Goal: Information Seeking & Learning: Check status

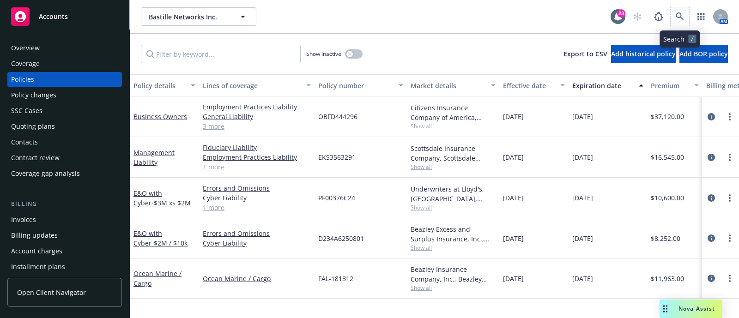
click at [688, 13] on span at bounding box center [679, 16] width 18 height 18
click at [678, 17] on icon at bounding box center [679, 16] width 8 height 8
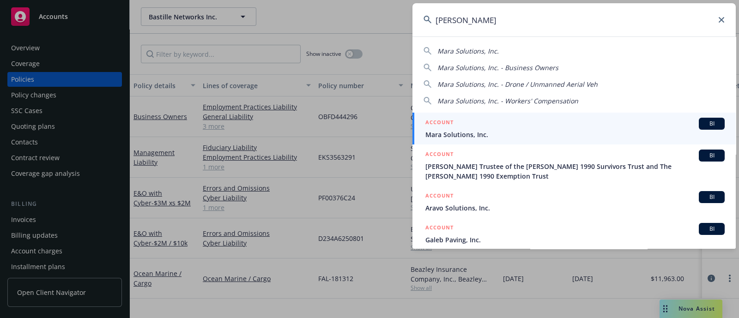
type input "[PERSON_NAME]"
click at [551, 137] on span "Mara Solutions, Inc." at bounding box center [574, 135] width 299 height 10
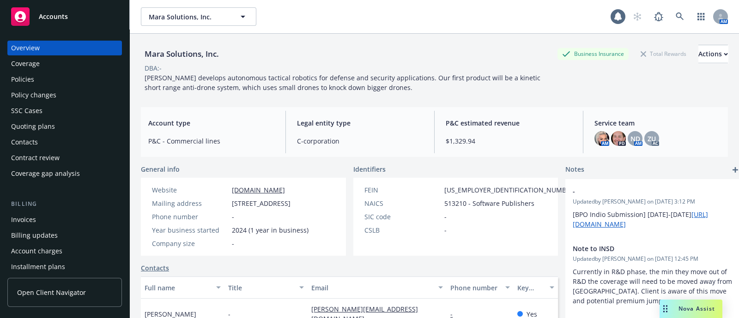
click at [42, 79] on div "Policies" at bounding box center [64, 79] width 107 height 15
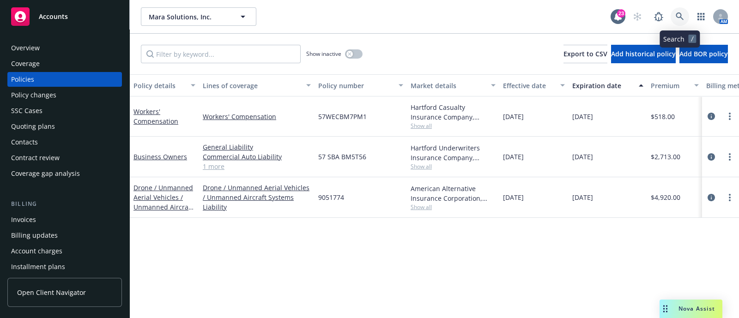
click at [676, 12] on icon at bounding box center [679, 16] width 8 height 8
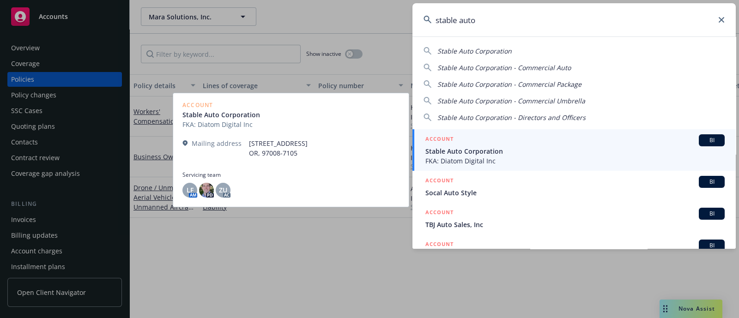
type input "stable auto"
click at [468, 145] on div "ACCOUNT BI" at bounding box center [574, 140] width 299 height 12
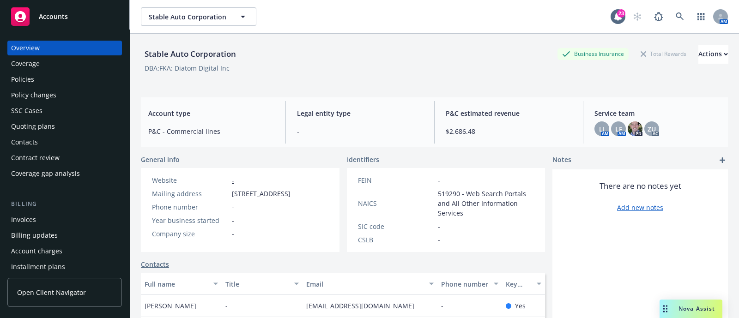
click at [58, 84] on div "Policies" at bounding box center [64, 79] width 107 height 15
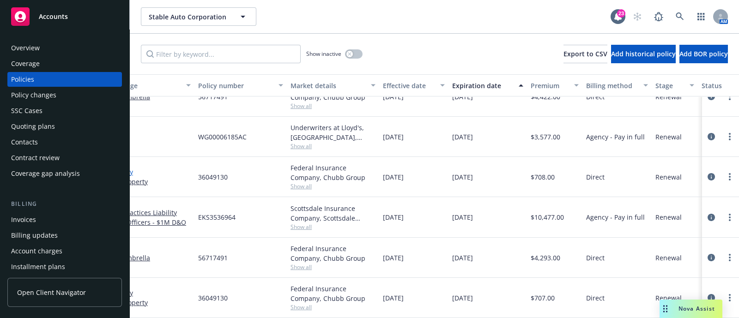
scroll to position [28, 120]
click at [58, 93] on div "Policy changes" at bounding box center [64, 95] width 107 height 15
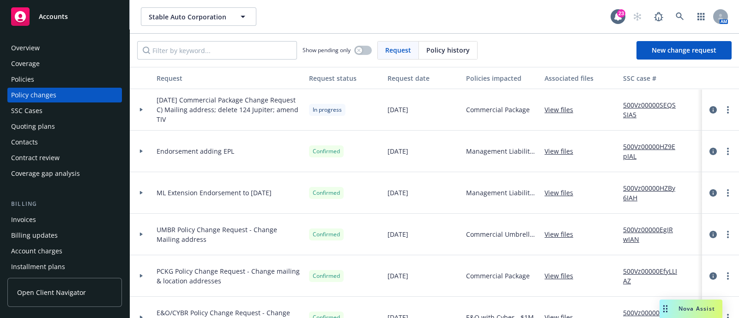
click at [148, 105] on div at bounding box center [141, 110] width 23 height 42
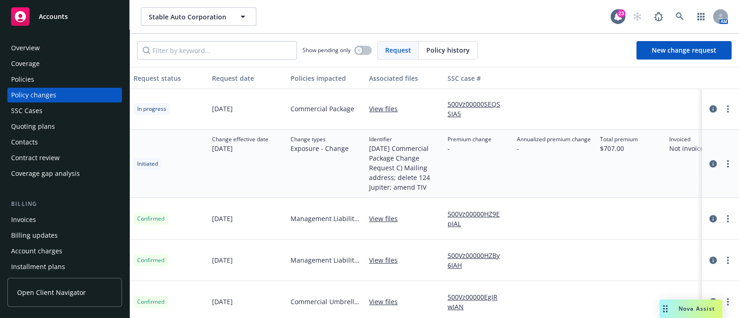
scroll to position [1, 355]
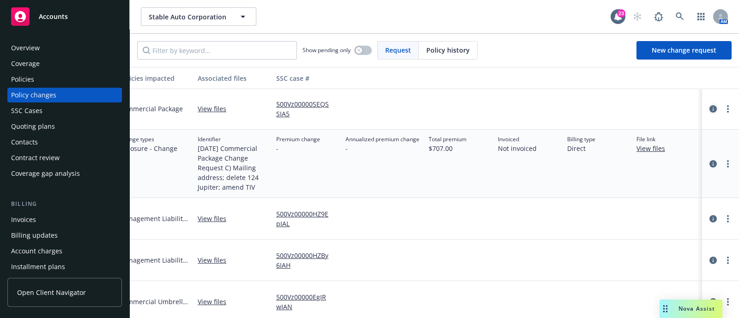
click at [709, 109] on icon "circleInformation" at bounding box center [712, 108] width 7 height 7
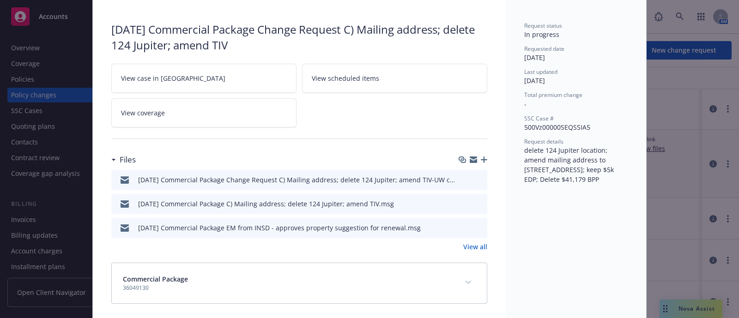
scroll to position [38, 0]
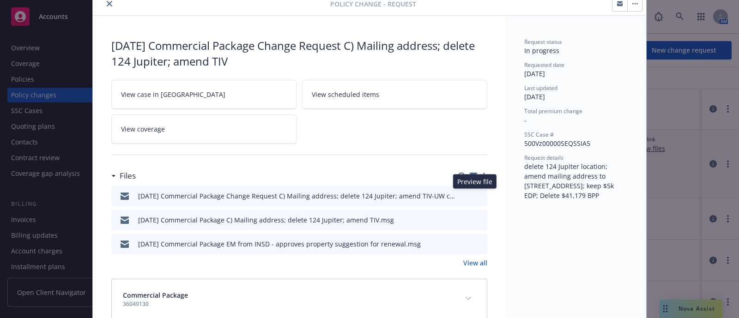
click at [474, 193] on icon "preview file" at bounding box center [478, 195] width 8 height 6
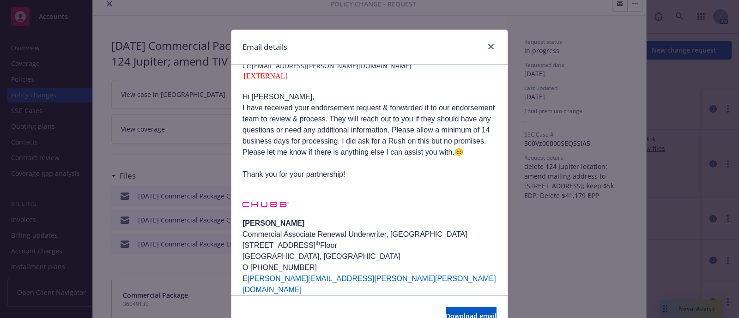
scroll to position [0, 0]
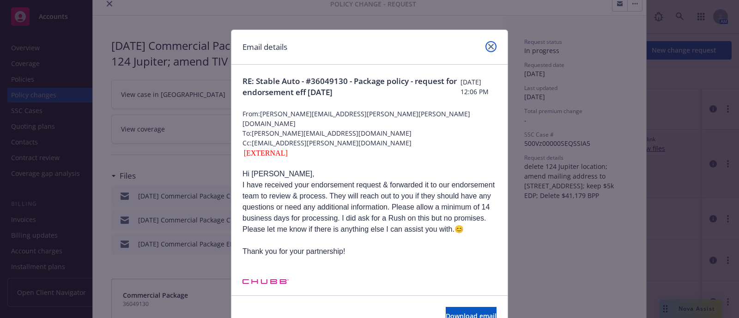
click at [488, 45] on icon "close" at bounding box center [491, 47] width 6 height 6
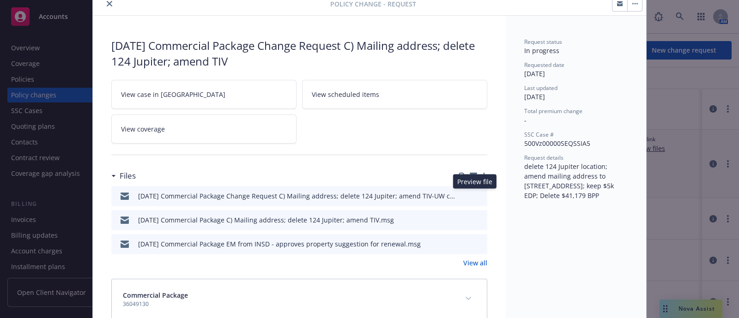
click at [474, 194] on icon "preview file" at bounding box center [478, 195] width 8 height 6
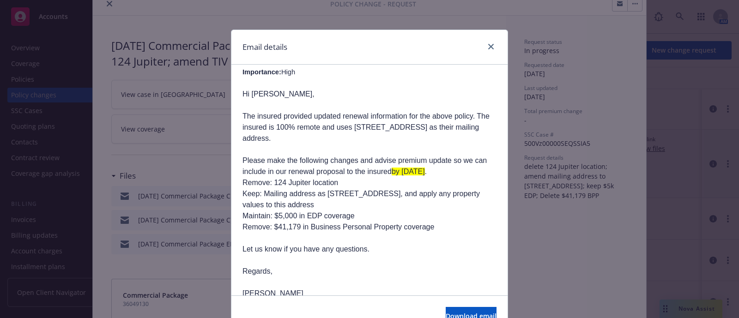
scroll to position [442, 0]
click at [486, 51] on link "close" at bounding box center [490, 46] width 11 height 11
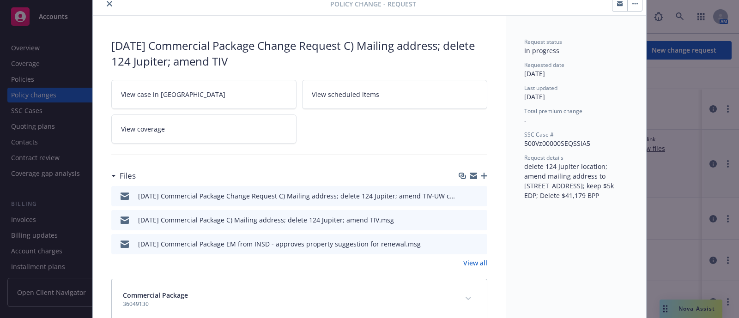
scroll to position [0, 0]
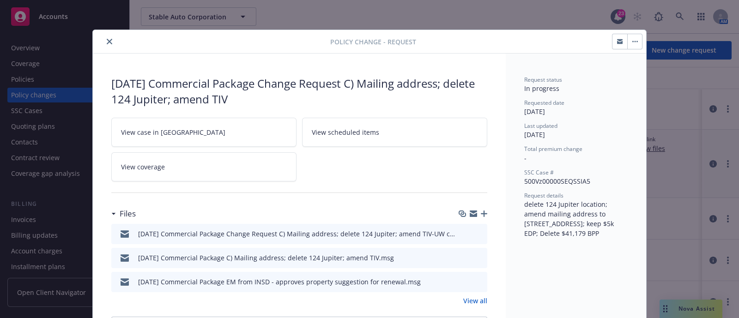
click at [107, 42] on icon "close" at bounding box center [110, 42] width 6 height 6
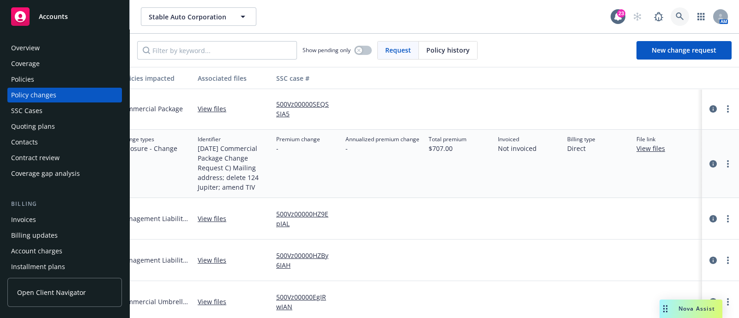
click at [683, 12] on link at bounding box center [679, 16] width 18 height 18
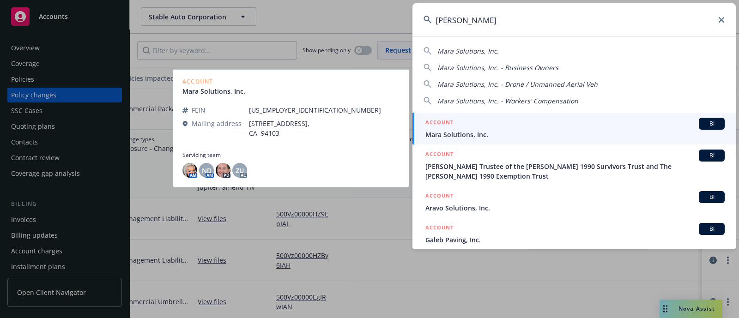
type input "[PERSON_NAME]"
click at [510, 121] on div "ACCOUNT BI" at bounding box center [574, 124] width 299 height 12
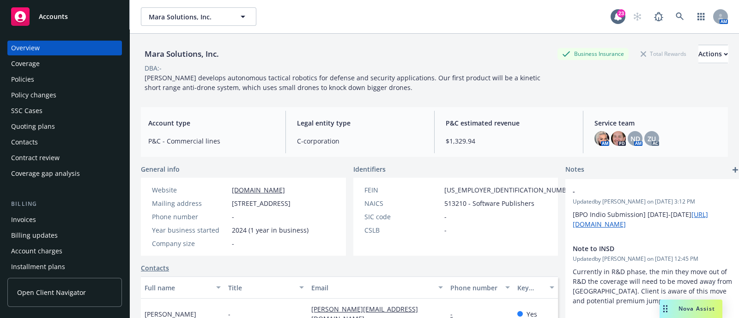
click at [75, 81] on div "Policies" at bounding box center [64, 79] width 107 height 15
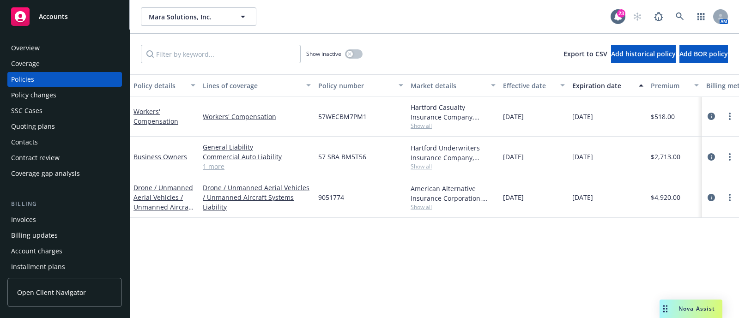
click at [74, 42] on div "Overview" at bounding box center [64, 48] width 107 height 15
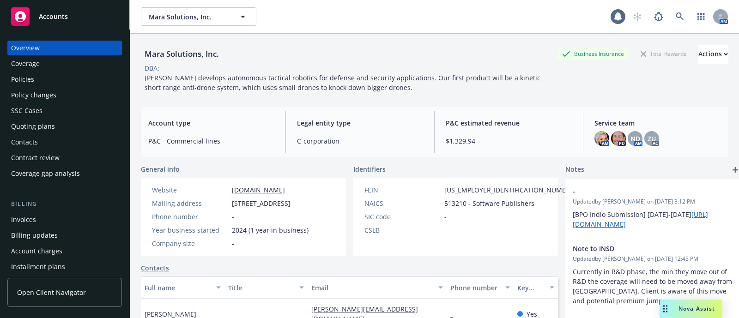
scroll to position [184, 0]
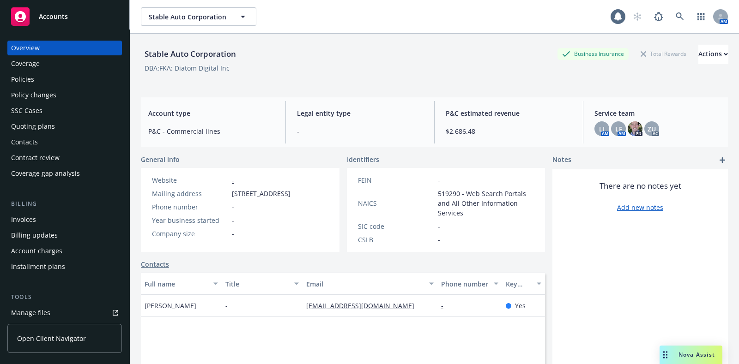
click at [24, 77] on div "Policies" at bounding box center [22, 79] width 23 height 15
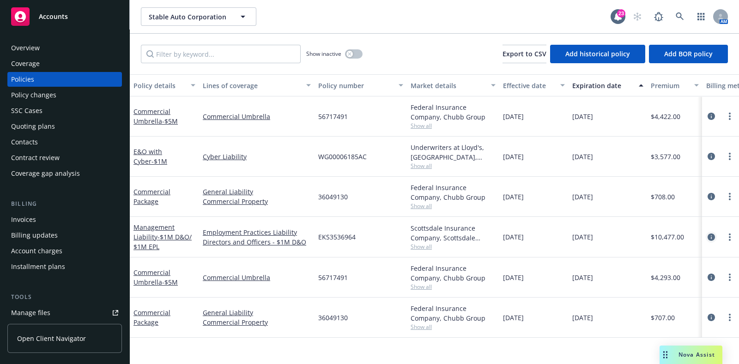
click at [710, 236] on icon "circleInformation" at bounding box center [710, 237] width 7 height 7
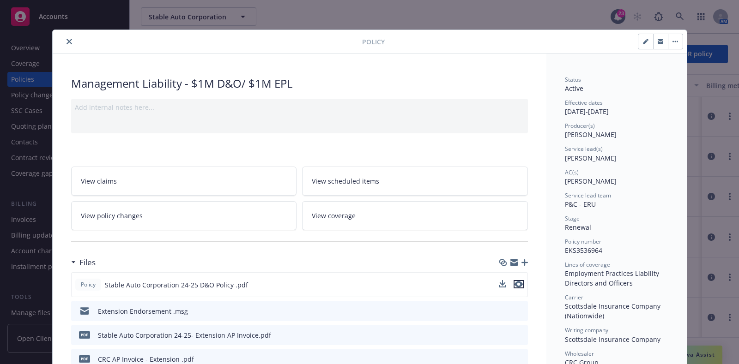
click at [515, 283] on icon "preview file" at bounding box center [518, 284] width 8 height 6
click at [144, 216] on link "View policy changes" at bounding box center [184, 215] width 226 height 29
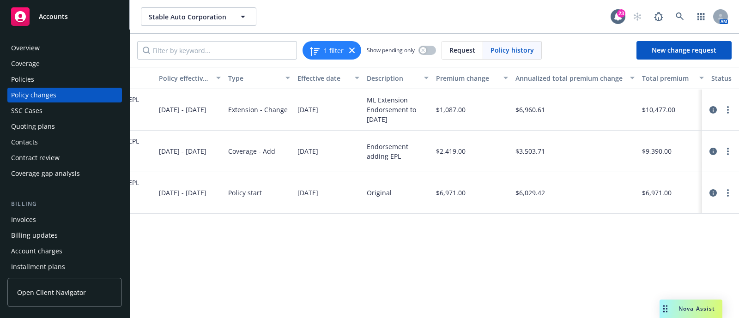
scroll to position [0, 132]
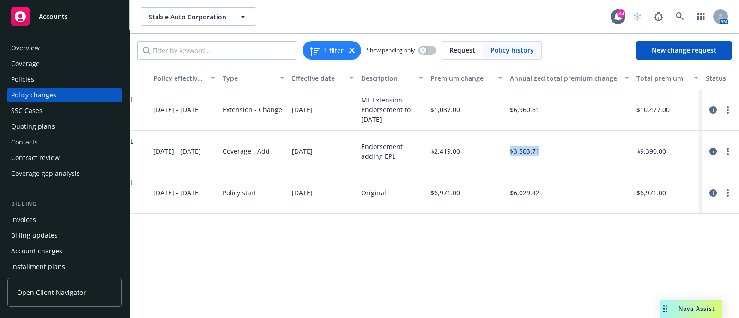
drag, startPoint x: 510, startPoint y: 149, endPoint x: 549, endPoint y: 153, distance: 39.5
click at [549, 153] on div "$3,503.71" at bounding box center [569, 152] width 126 height 42
click at [547, 193] on div "$6,029.42" at bounding box center [569, 193] width 126 height 42
drag, startPoint x: 547, startPoint y: 193, endPoint x: 504, endPoint y: 197, distance: 43.1
click at [504, 197] on div "Management Liability - $1M D&O/ $1M EPL EKS3536964 08/04/2024 - 09/30/2025 Poli…" at bounding box center [402, 193] width 811 height 42
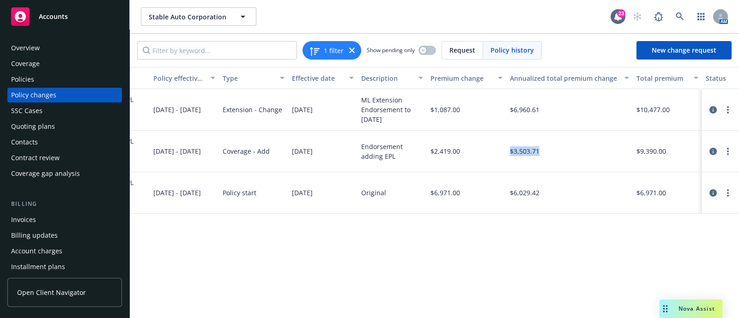
drag, startPoint x: 506, startPoint y: 149, endPoint x: 552, endPoint y: 151, distance: 46.7
click at [552, 151] on div "$3,503.71" at bounding box center [569, 152] width 126 height 42
click at [454, 116] on div "$1,087.00" at bounding box center [465, 110] width 79 height 42
drag, startPoint x: 469, startPoint y: 110, endPoint x: 428, endPoint y: 116, distance: 42.0
click at [428, 116] on div "$1,087.00" at bounding box center [465, 110] width 79 height 42
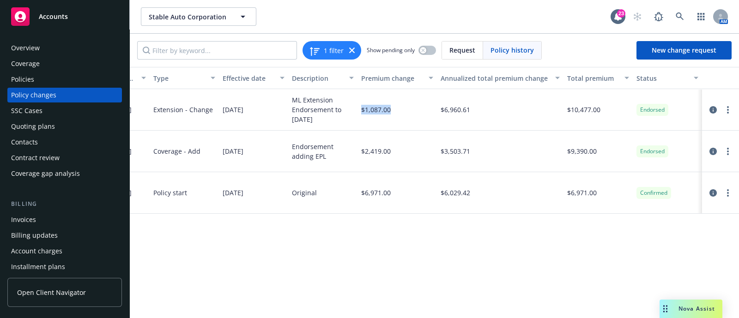
scroll to position [0, 210]
drag, startPoint x: 478, startPoint y: 193, endPoint x: 409, endPoint y: 185, distance: 69.2
click at [409, 185] on div "Management Liability - $1M D&O/ $1M EPL EKS3536964 08/04/2024 - 09/30/2025 Poli…" at bounding box center [333, 193] width 811 height 42
drag, startPoint x: 466, startPoint y: 154, endPoint x: 418, endPoint y: 144, distance: 49.0
click at [418, 144] on div "Management Liability - $1M D&O/ $1M EPL EKS3536964 08/04/2024 - 09/30/2025 Cove…" at bounding box center [333, 152] width 811 height 42
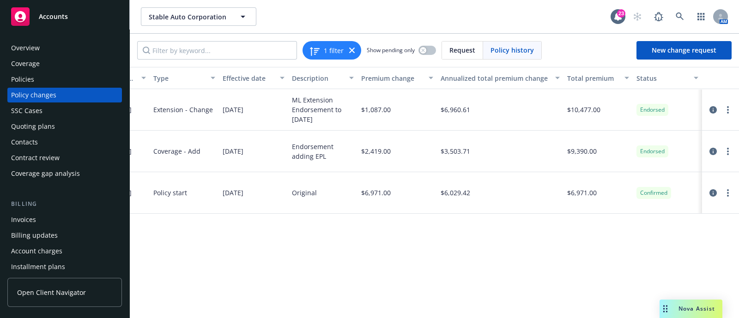
click at [381, 110] on span "$1,087.00" at bounding box center [376, 110] width 30 height 10
drag, startPoint x: 381, startPoint y: 110, endPoint x: 356, endPoint y: 118, distance: 26.6
click at [357, 118] on div "$1,087.00" at bounding box center [396, 110] width 79 height 42
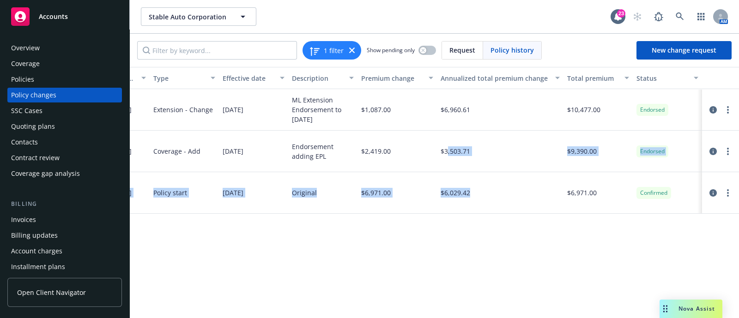
drag, startPoint x: 466, startPoint y: 193, endPoint x: 437, endPoint y: 172, distance: 36.0
click at [437, 172] on div "$6,029.42" at bounding box center [500, 193] width 126 height 42
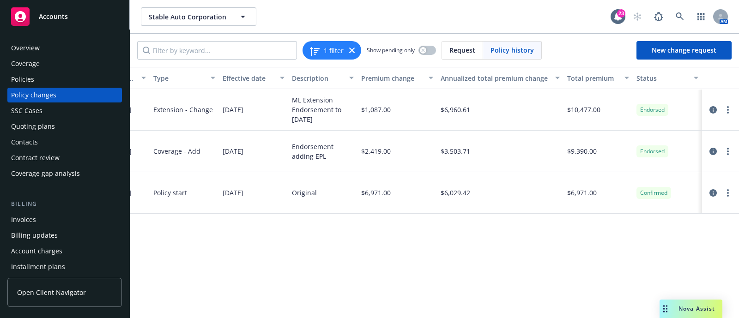
click at [37, 73] on div "Policies" at bounding box center [64, 79] width 107 height 15
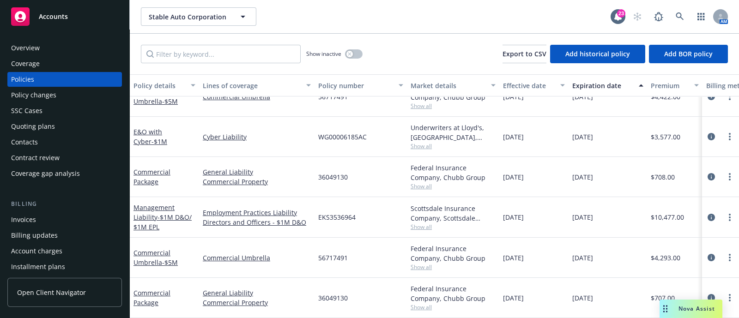
scroll to position [0, 0]
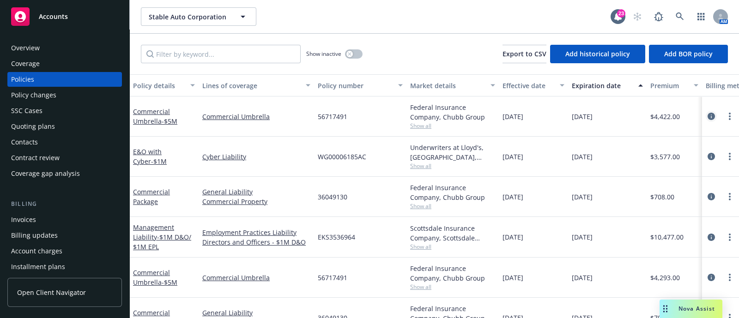
click at [707, 115] on icon "circleInformation" at bounding box center [710, 116] width 7 height 7
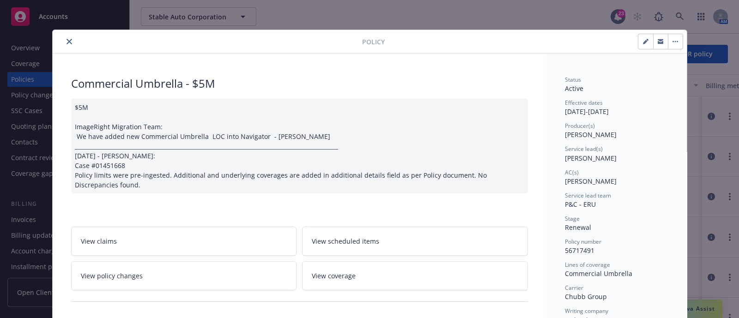
click at [166, 279] on link "View policy changes" at bounding box center [184, 275] width 226 height 29
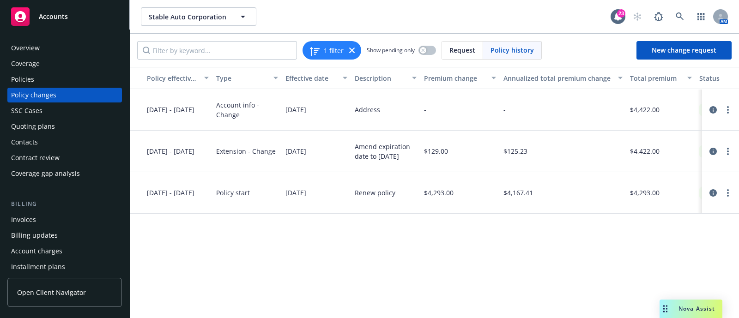
scroll to position [0, 138]
drag, startPoint x: 504, startPoint y: 192, endPoint x: 545, endPoint y: 204, distance: 42.9
click at [545, 204] on div "$4,167.41" at bounding box center [563, 193] width 126 height 42
click at [61, 78] on div "Policies" at bounding box center [64, 79] width 107 height 15
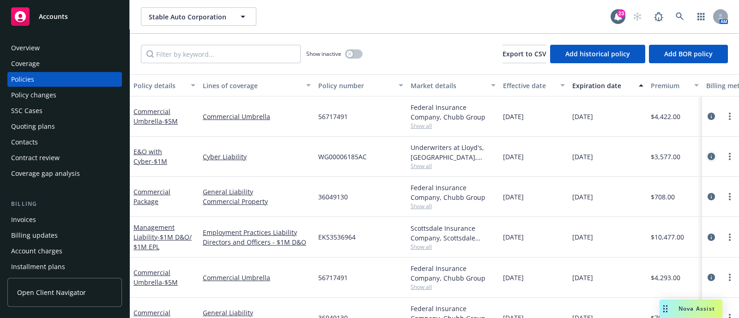
click at [705, 152] on link "circleInformation" at bounding box center [710, 156] width 11 height 11
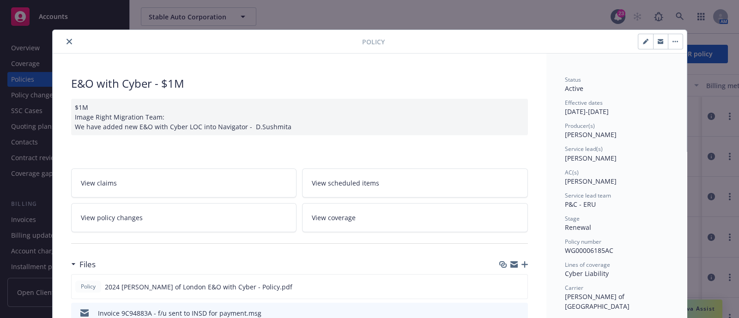
click at [177, 211] on link "View policy changes" at bounding box center [184, 217] width 226 height 29
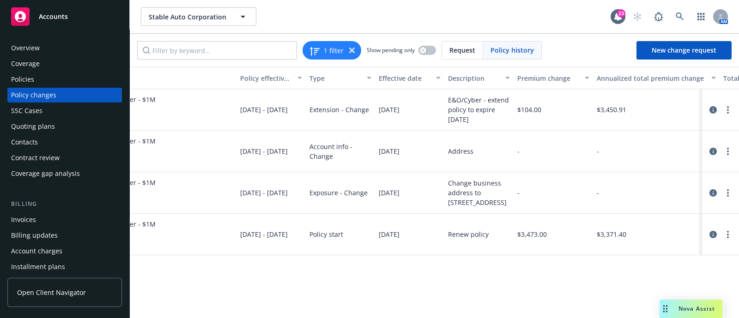
scroll to position [0, 116]
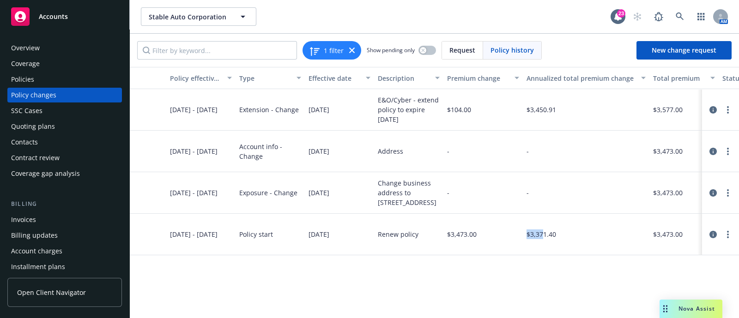
drag, startPoint x: 540, startPoint y: 234, endPoint x: 524, endPoint y: 241, distance: 17.0
click at [524, 241] on div "$3,371.40" at bounding box center [585, 235] width 126 height 42
click at [44, 83] on div "Policies" at bounding box center [64, 79] width 107 height 15
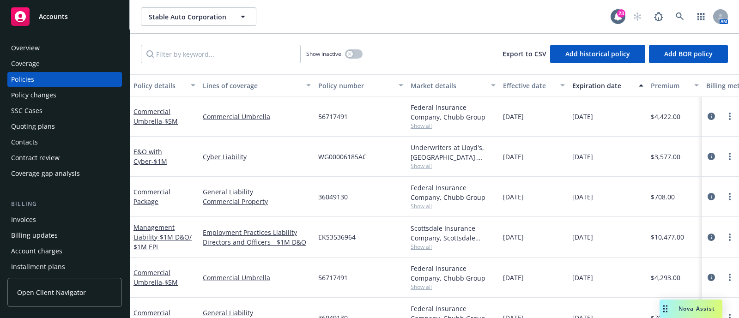
scroll to position [9, 0]
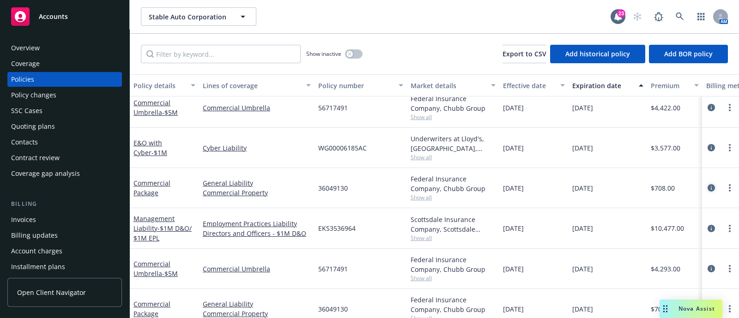
click at [706, 189] on link "circleInformation" at bounding box center [710, 187] width 11 height 11
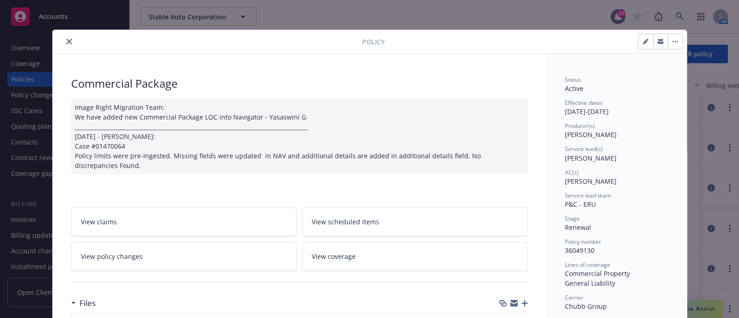
click at [186, 258] on link "View policy changes" at bounding box center [184, 256] width 226 height 29
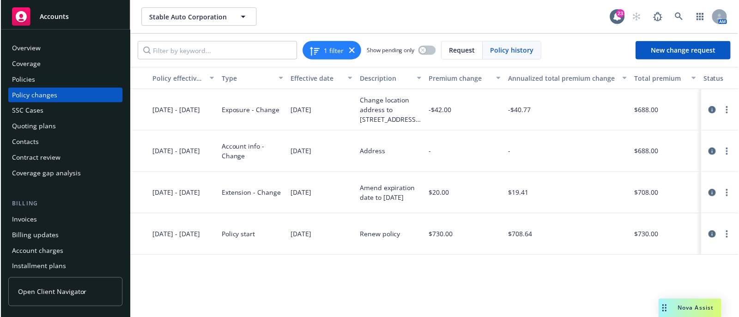
scroll to position [0, 167]
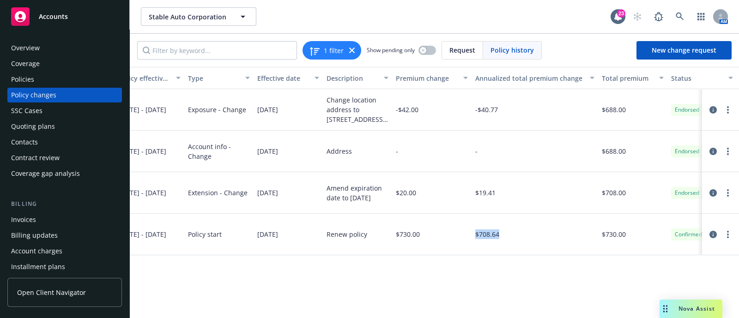
drag, startPoint x: 475, startPoint y: 232, endPoint x: 527, endPoint y: 217, distance: 53.6
click at [527, 217] on div "$708.64" at bounding box center [534, 235] width 126 height 42
drag, startPoint x: 473, startPoint y: 115, endPoint x: 508, endPoint y: 115, distance: 35.1
click at [508, 115] on div "-$40.77" at bounding box center [534, 110] width 126 height 42
click at [348, 118] on div "Change location address to 124 Jupiter Street, Encinitas, CA, 92024 with BPP li…" at bounding box center [357, 109] width 62 height 29
